Goal: Task Accomplishment & Management: Complete application form

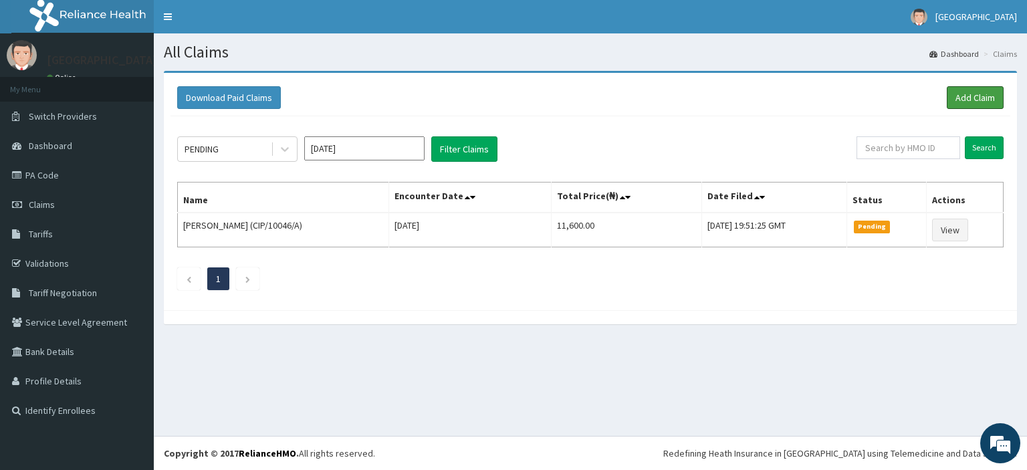
click at [969, 95] on link "Add Claim" at bounding box center [975, 97] width 57 height 23
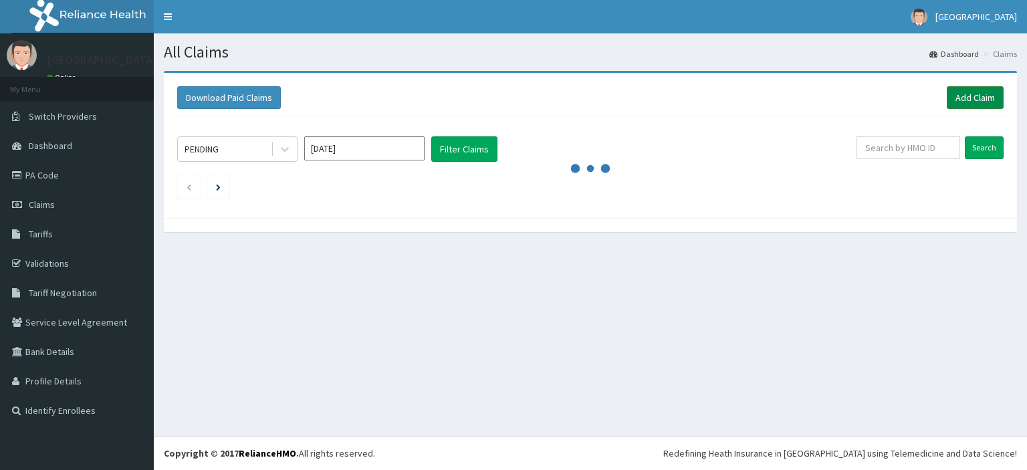
click at [974, 90] on link "Add Claim" at bounding box center [975, 97] width 57 height 23
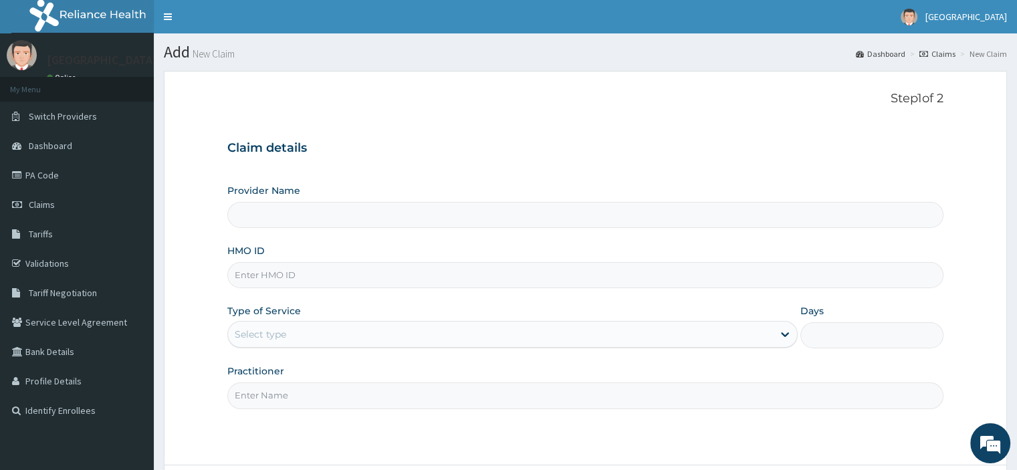
paste input "CWP/10201/B"
type input "CWP/10201/B"
type input "Peter and Grace Medical centre"
type input "CWP/10201/B"
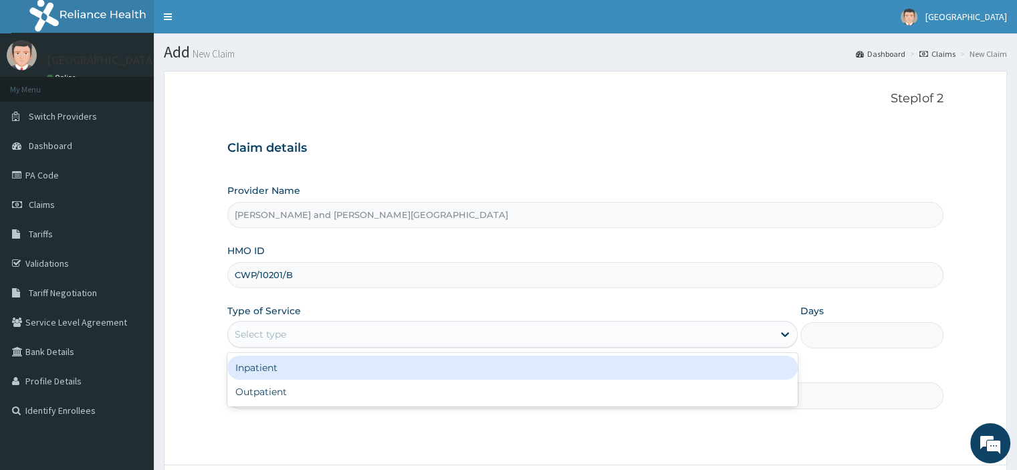
click at [263, 336] on div "Select type" at bounding box center [260, 334] width 51 height 13
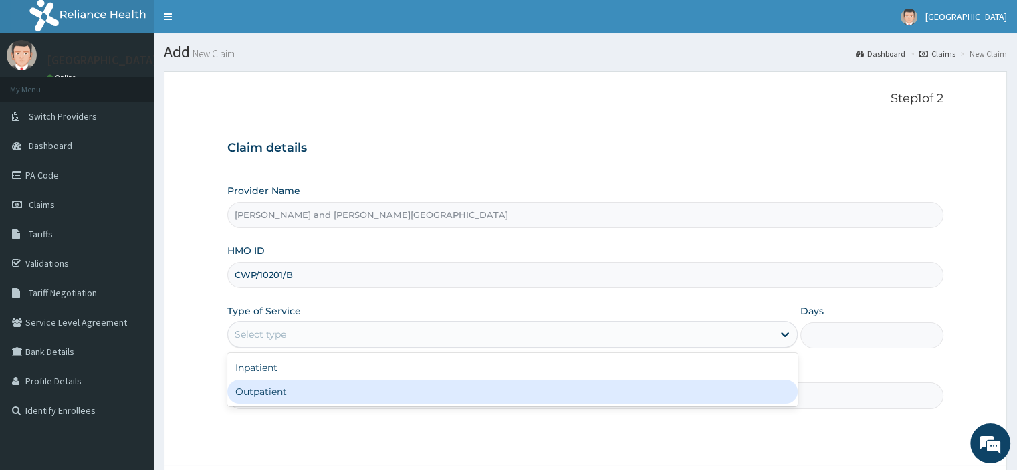
click at [292, 403] on div "Outpatient" at bounding box center [512, 392] width 570 height 24
type input "1"
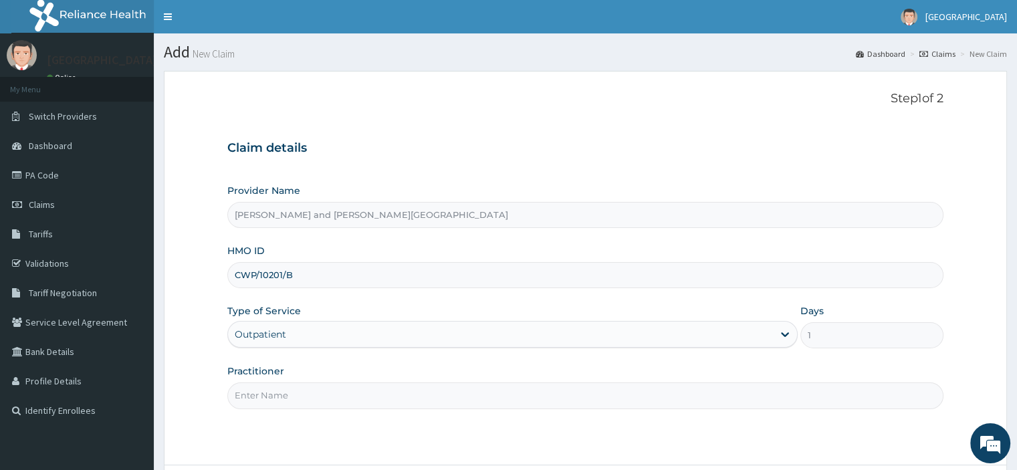
scroll to position [67, 0]
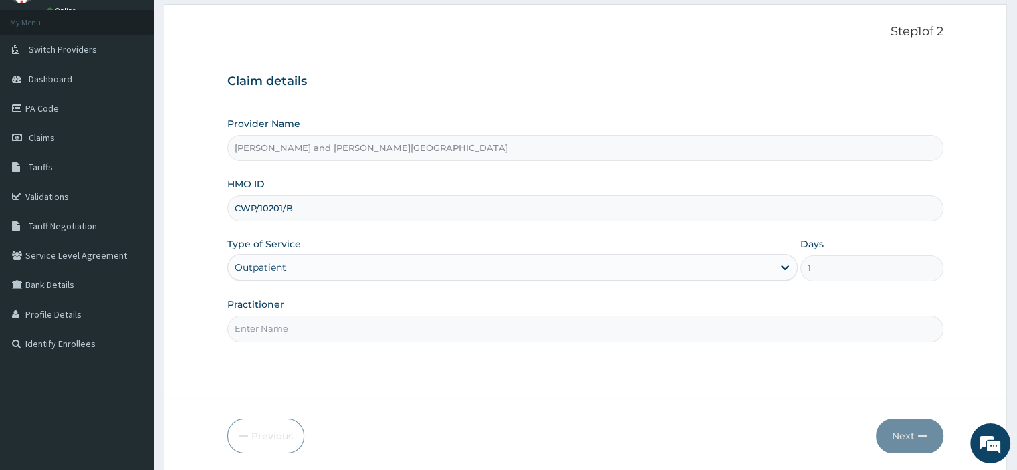
click at [275, 328] on input "Practitioner" at bounding box center [585, 329] width 716 height 26
type input "DR EMEGHARA DARLYNTON"
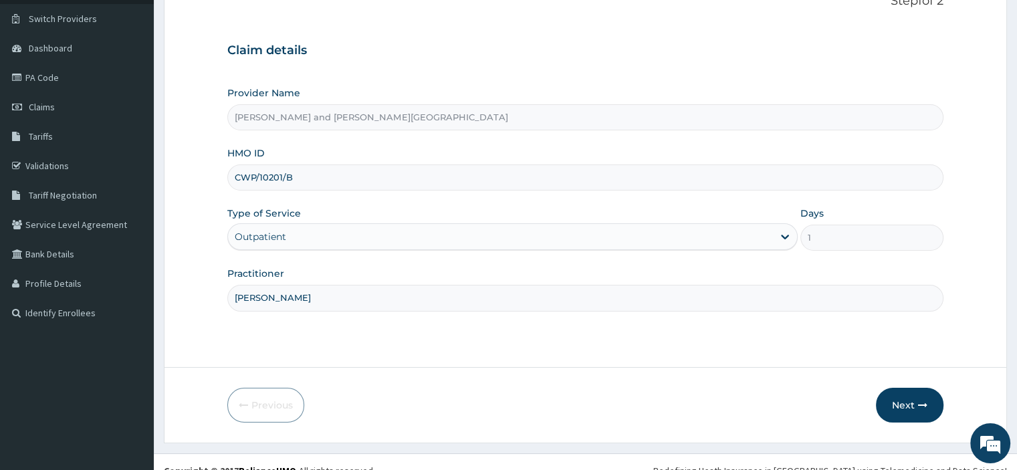
scroll to position [114, 0]
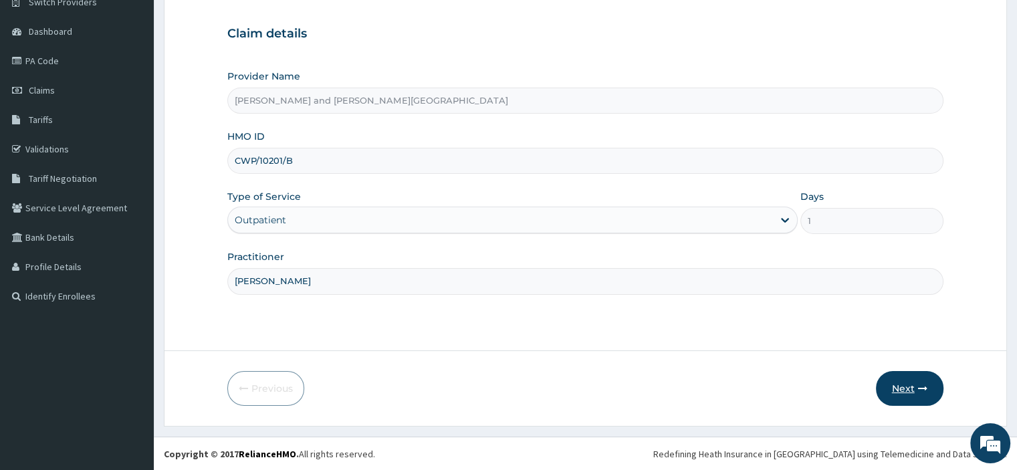
click at [899, 387] on button "Next" at bounding box center [910, 388] width 68 height 35
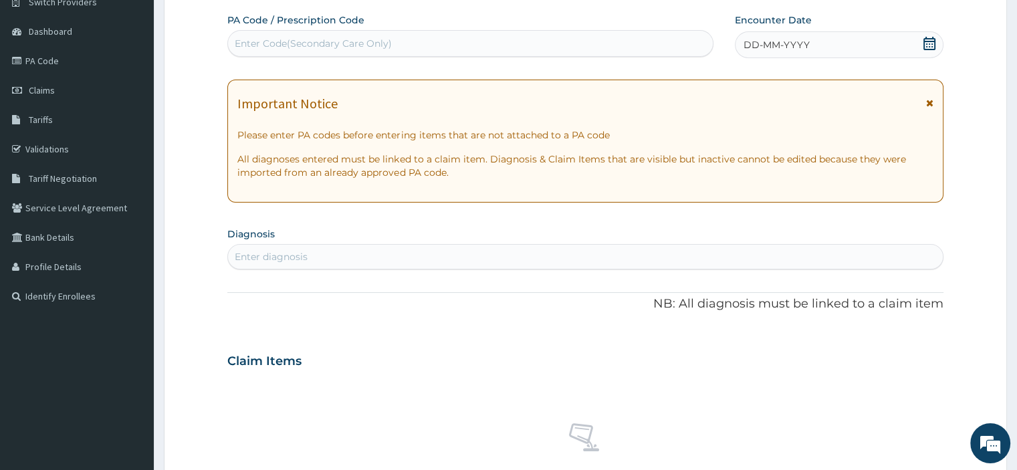
click at [928, 42] on icon at bounding box center [929, 43] width 13 height 13
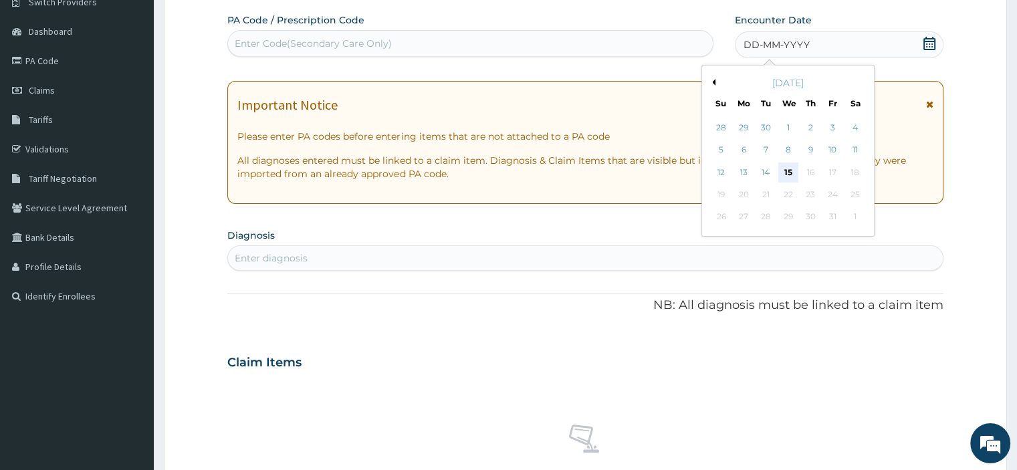
click at [787, 169] on div "15" at bounding box center [788, 173] width 20 height 20
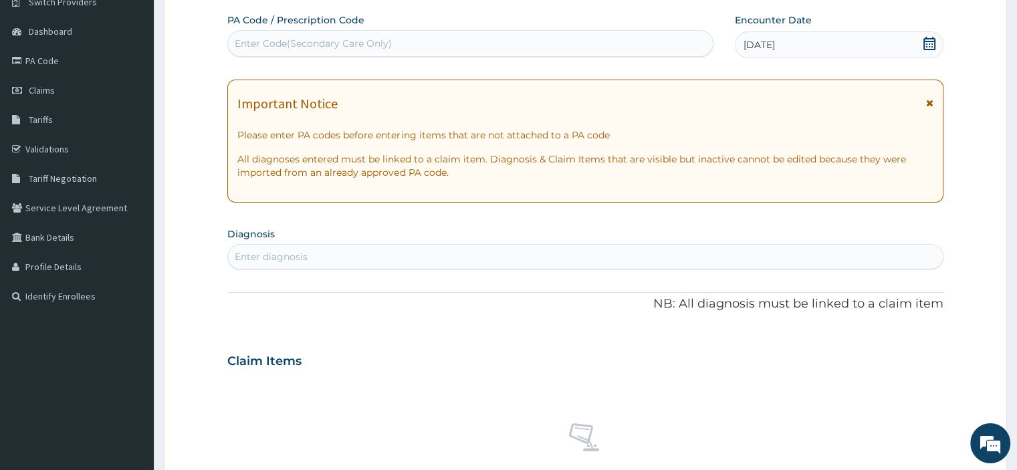
click at [284, 258] on div "Enter diagnosis" at bounding box center [271, 256] width 73 height 13
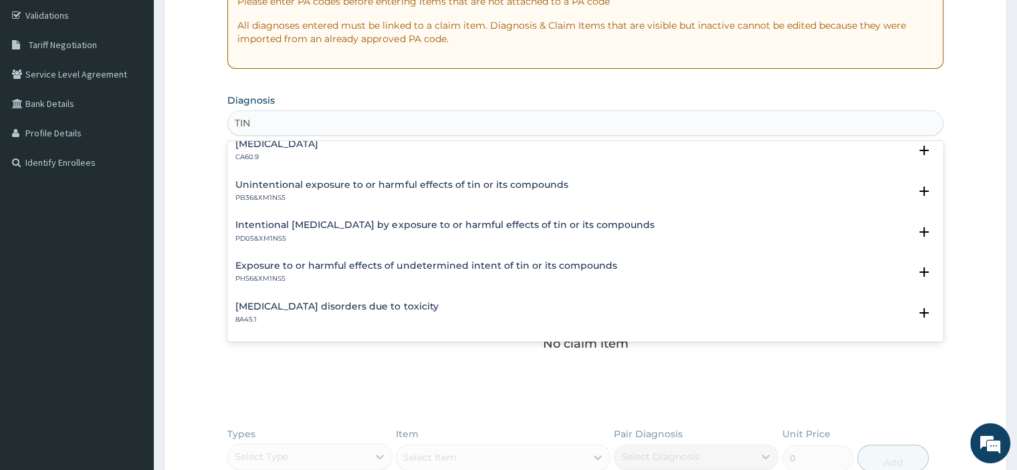
scroll to position [0, 0]
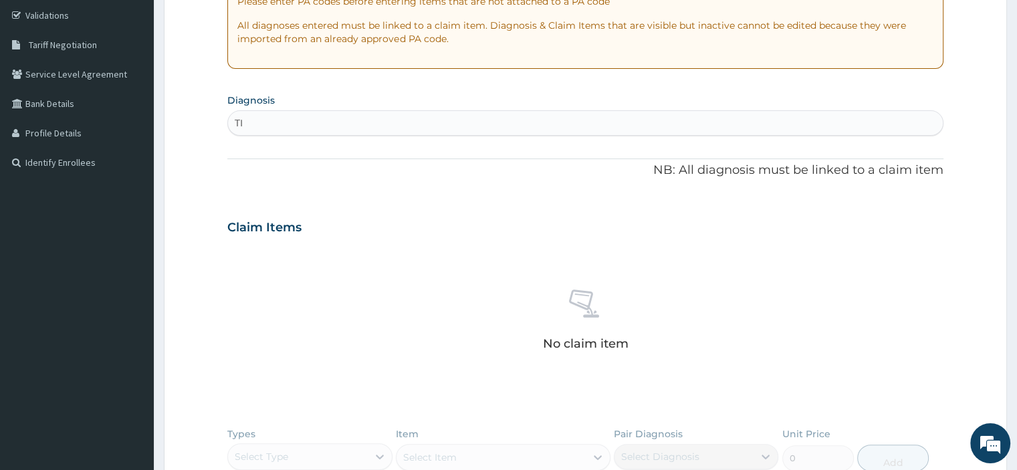
type input "T"
type input "FEVER"
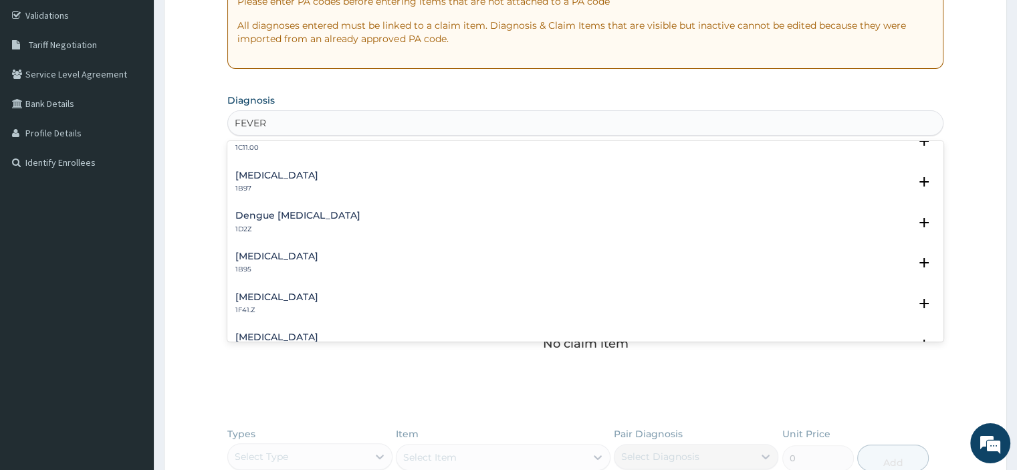
scroll to position [736, 0]
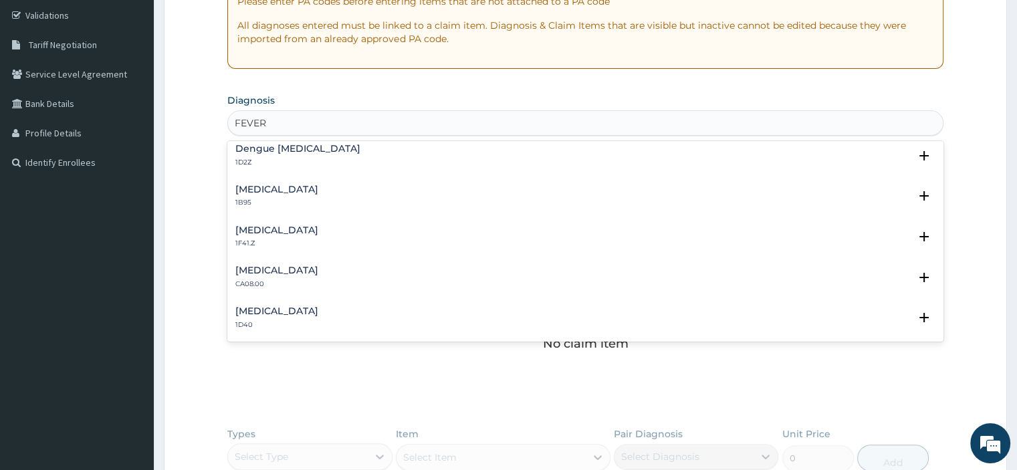
click at [318, 229] on h4 "Plasmodium vivax malaria without complication" at bounding box center [276, 230] width 83 height 10
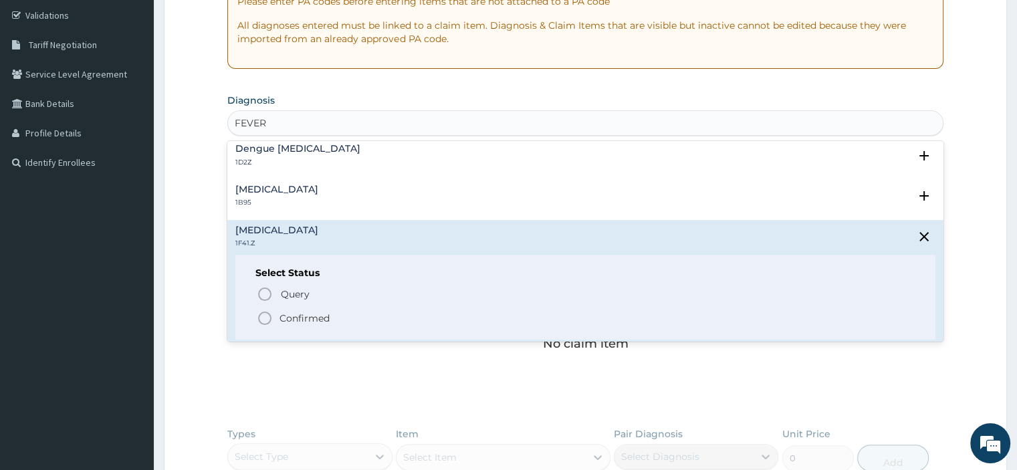
click at [265, 312] on circle "status option filled" at bounding box center [265, 318] width 12 height 12
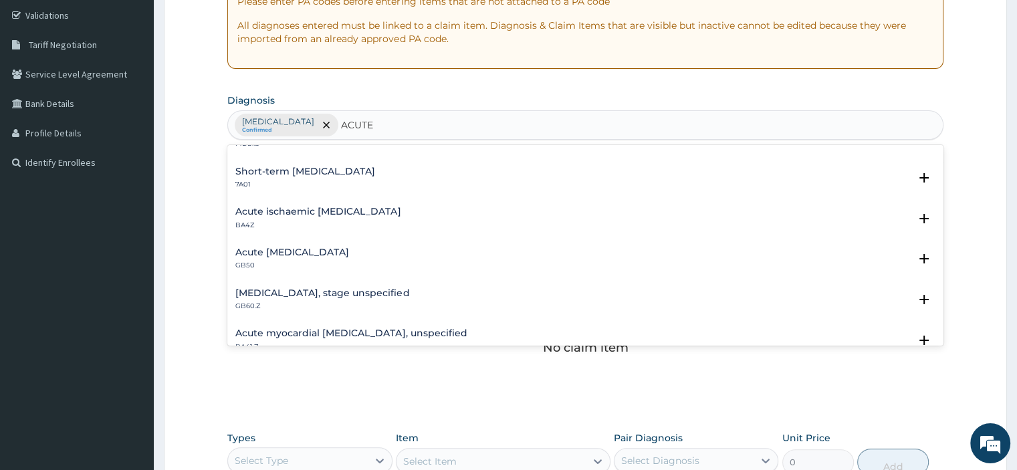
scroll to position [0, 0]
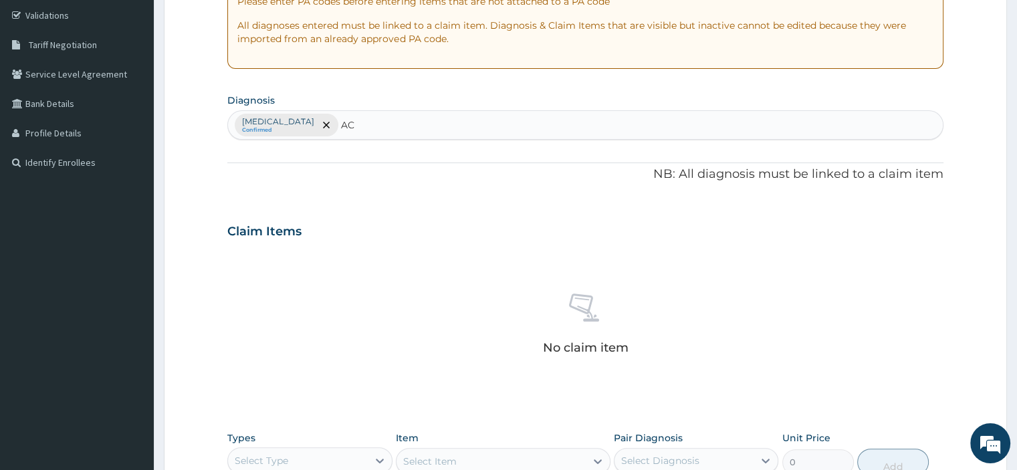
type input "A"
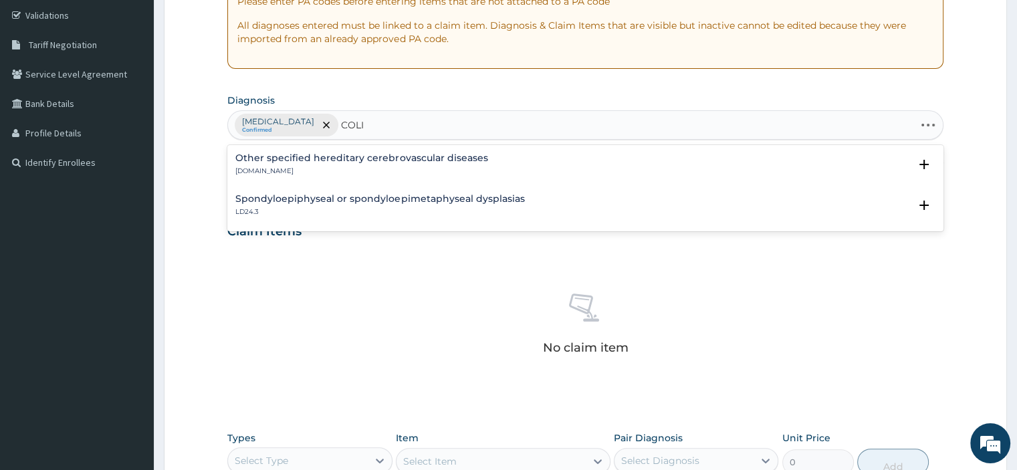
type input "COLIC"
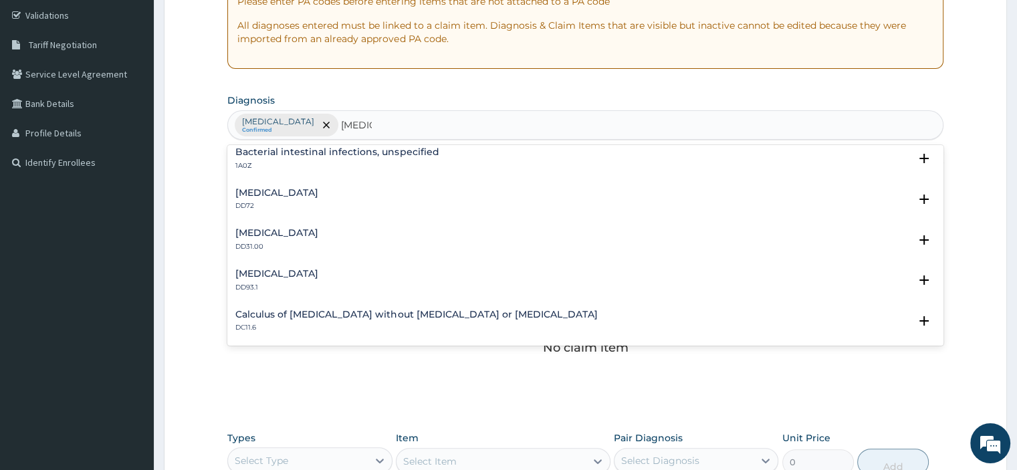
scroll to position [228, 0]
